Goal: Transaction & Acquisition: Register for event/course

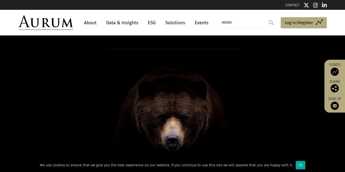
click at [114, 23] on link "Data & Insights" at bounding box center [122, 23] width 38 height 10
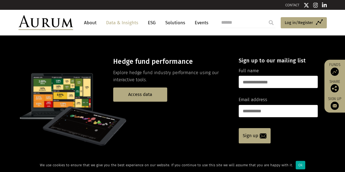
scroll to position [10, 0]
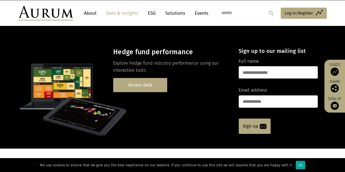
click at [153, 88] on link "Access data" at bounding box center [140, 85] width 54 height 14
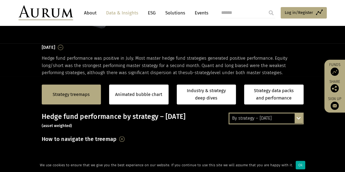
scroll to position [141, 0]
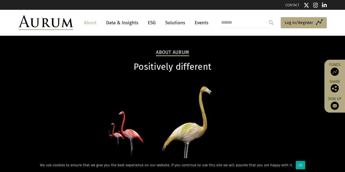
click at [180, 22] on link "Solutions" at bounding box center [175, 23] width 25 height 10
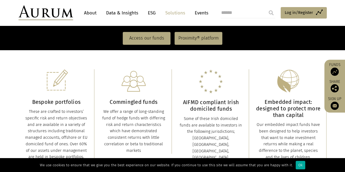
scroll to position [123, 0]
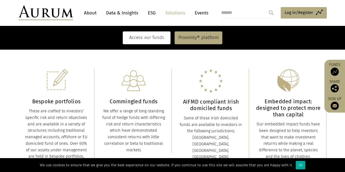
click at [152, 32] on link "Access our funds" at bounding box center [147, 37] width 48 height 13
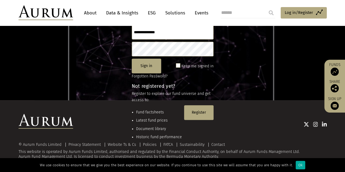
scroll to position [72, 0]
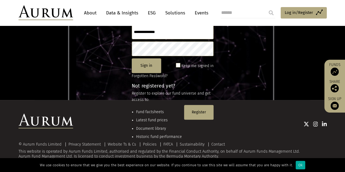
click at [145, 111] on li "Fund factsheets" at bounding box center [159, 112] width 46 height 6
click at [185, 115] on div at bounding box center [200, 124] width 254 height 20
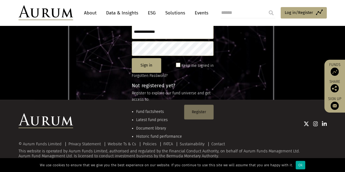
click at [200, 111] on button "Register" at bounding box center [198, 112] width 29 height 15
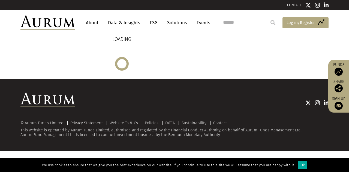
click at [295, 23] on span "Log in/Register" at bounding box center [301, 22] width 28 height 7
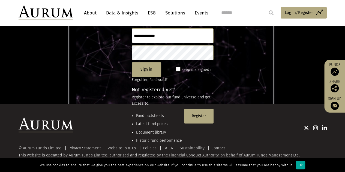
scroll to position [72, 0]
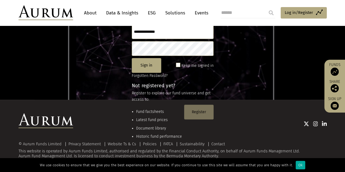
click at [196, 105] on button "Register" at bounding box center [198, 112] width 29 height 15
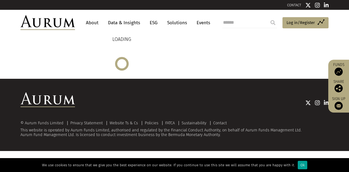
click at [299, 165] on div "Ok" at bounding box center [303, 165] width 10 height 8
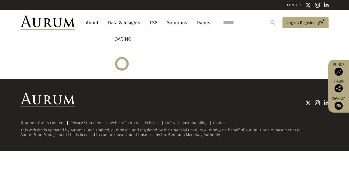
click at [340, 106] on img at bounding box center [339, 106] width 8 height 8
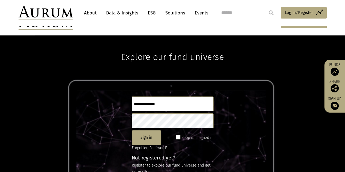
scroll to position [72, 0]
